Goal: Information Seeking & Learning: Learn about a topic

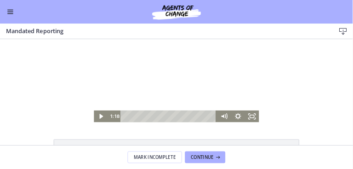
scroll to position [251, 0]
click at [125, 144] on icon "Play Video" at bounding box center [127, 145] width 6 height 7
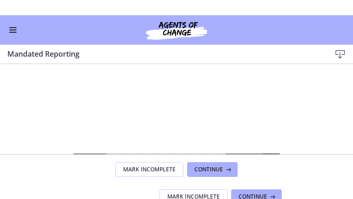
scroll to position [37, 0]
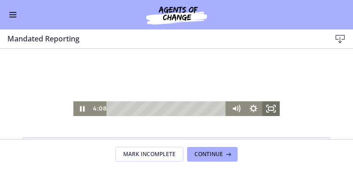
click at [272, 109] on icon "Fullscreen" at bounding box center [271, 108] width 17 height 15
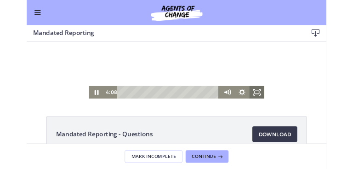
scroll to position [0, 0]
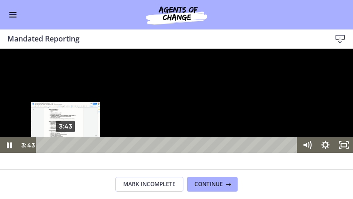
click at [66, 153] on div "3:43" at bounding box center [168, 145] width 251 height 16
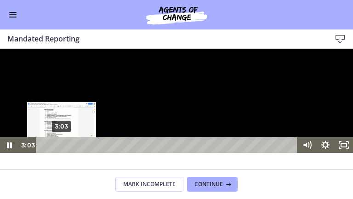
click at [62, 153] on div "3:03" at bounding box center [168, 145] width 251 height 16
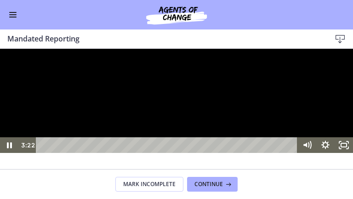
click at [196, 153] on div at bounding box center [176, 101] width 353 height 104
drag, startPoint x: 343, startPoint y: 239, endPoint x: 343, endPoint y: 217, distance: 22.1
click at [343, 153] on icon "Unfullscreen" at bounding box center [344, 145] width 18 height 16
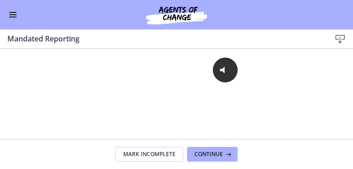
click at [294, 118] on div "Click for sound @keyframes VOLUME_SMALL_WAVE_FLASH { 0% { opacity: 0; } 33% { o…" at bounding box center [176, 84] width 353 height 70
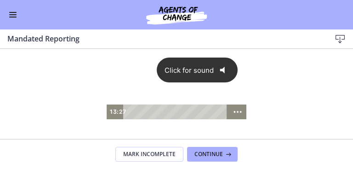
click at [225, 69] on icon "@keyframes VOLUME_SMALL_WAVE_FLASH { 0% { opacity: 0; } 33% { opacity: 1; } 66%…" at bounding box center [225, 69] width 23 height 23
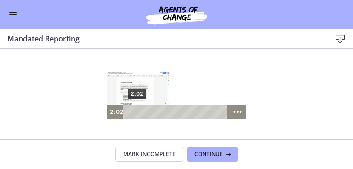
click at [131, 111] on div "2:02" at bounding box center [175, 111] width 97 height 15
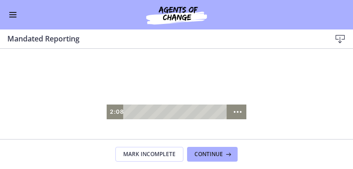
click at [225, 97] on div at bounding box center [177, 84] width 140 height 70
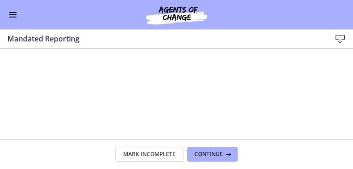
click at [225, 97] on div at bounding box center [177, 84] width 140 height 70
click at [98, 65] on div "Click for sound @keyframes VOLUME_SMALL_WAVE_FLASH { 0% { opacity: 0; } 33% { o…" at bounding box center [176, 84] width 353 height 70
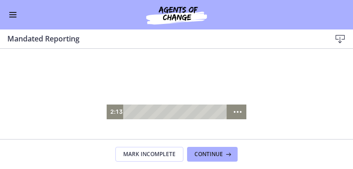
click at [226, 88] on div at bounding box center [177, 84] width 140 height 70
click at [219, 78] on div at bounding box center [177, 84] width 140 height 70
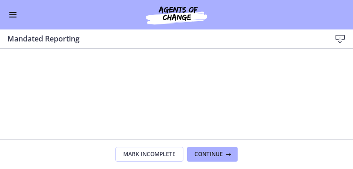
click at [258, 143] on footer "Mark Incomplete Continue" at bounding box center [176, 154] width 353 height 30
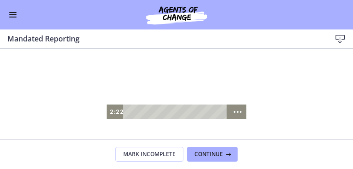
click at [223, 91] on div at bounding box center [177, 84] width 140 height 70
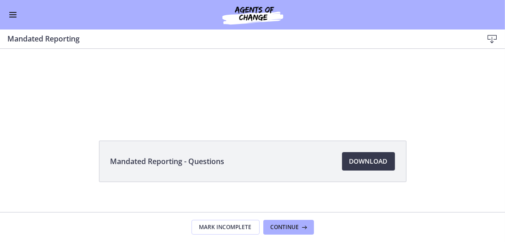
drag, startPoint x: 254, startPoint y: 3, endPoint x: 394, endPoint y: 221, distance: 259.2
click at [353, 168] on footer "Mark Incomplete Continue" at bounding box center [252, 227] width 505 height 30
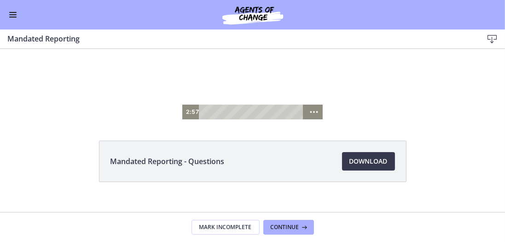
click at [283, 93] on div at bounding box center [252, 83] width 140 height 70
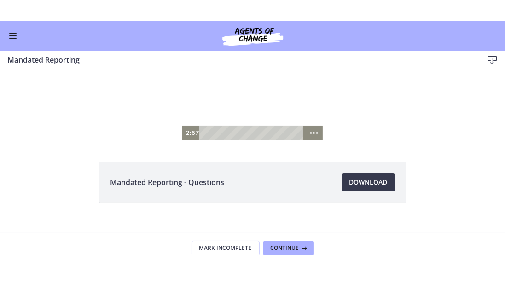
click at [283, 115] on div at bounding box center [252, 104] width 140 height 70
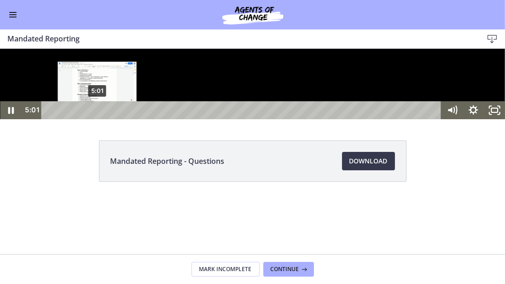
click at [97, 119] on div "5:01" at bounding box center [242, 110] width 387 height 18
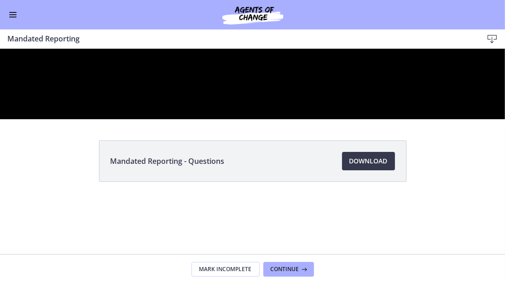
click at [107, 119] on div at bounding box center [252, 83] width 505 height 70
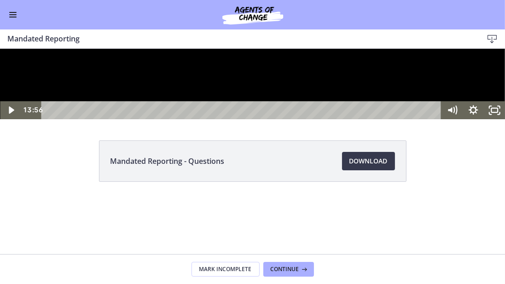
click at [126, 119] on div at bounding box center [252, 83] width 505 height 70
click at [168, 119] on div at bounding box center [252, 83] width 505 height 70
click at [224, 119] on div at bounding box center [252, 83] width 505 height 70
click at [118, 119] on div at bounding box center [252, 83] width 505 height 70
click at [130, 119] on div at bounding box center [252, 83] width 505 height 70
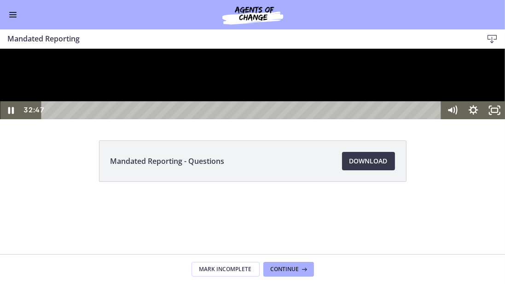
click at [81, 119] on div at bounding box center [252, 83] width 505 height 70
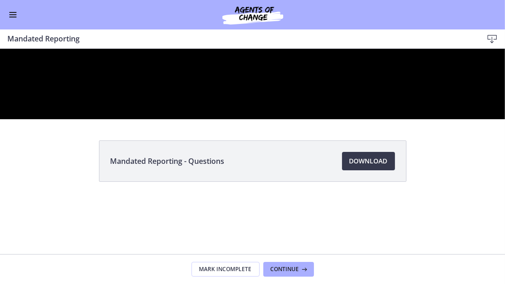
click at [81, 119] on div at bounding box center [252, 83] width 505 height 70
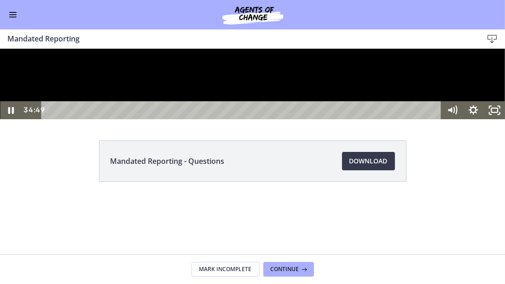
click at [115, 119] on div at bounding box center [252, 83] width 505 height 70
click at [198, 119] on div at bounding box center [252, 83] width 505 height 70
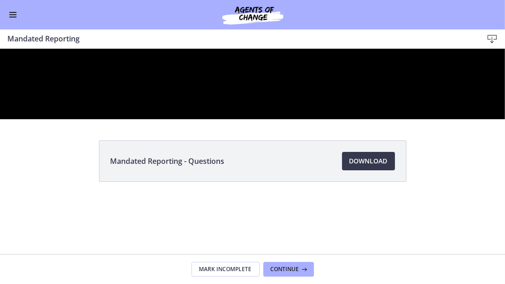
click at [184, 119] on div at bounding box center [252, 83] width 505 height 70
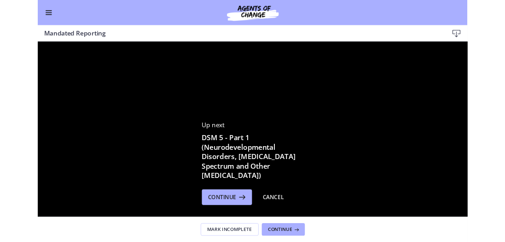
drag, startPoint x: 531, startPoint y: 314, endPoint x: 531, endPoint y: 282, distance: 31.7
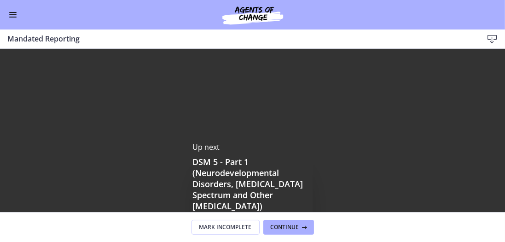
click at [12, 17] on span "Enable menu" at bounding box center [12, 17] width 7 height 1
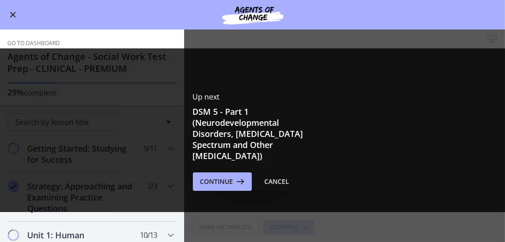
scroll to position [52, 0]
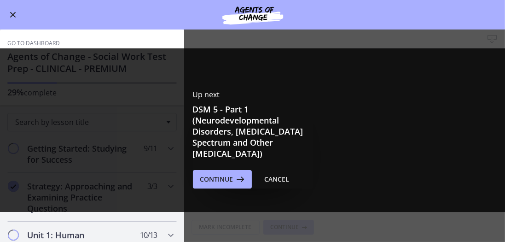
click at [131, 131] on div "Up next DSM 5 - Part 1 (Neurodevelopmental Disorders, Schizophrenia Spectrum an…" at bounding box center [252, 138] width 505 height 284
click at [274, 168] on div "Cancel" at bounding box center [277, 178] width 25 height 11
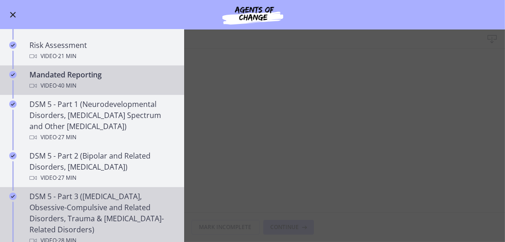
scroll to position [315, 0]
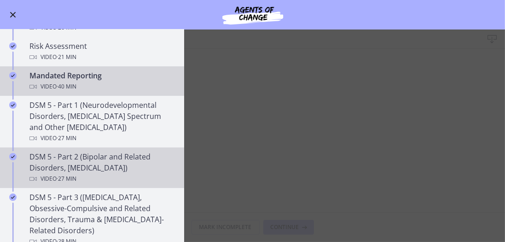
click at [117, 157] on div "DSM 5 - Part 2 (Bipolar and Related Disorders, Depressive Disorders) Video · 27…" at bounding box center [101, 167] width 144 height 33
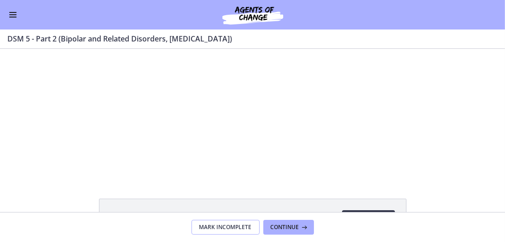
click at [217, 168] on span "Mark Incomplete" at bounding box center [225, 226] width 52 height 7
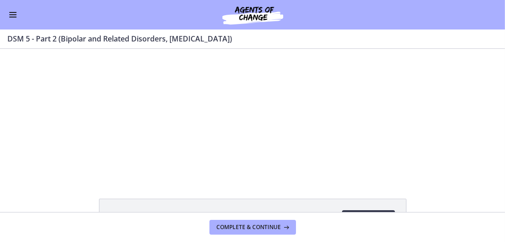
click at [10, 13] on button "Enable menu" at bounding box center [12, 14] width 11 height 11
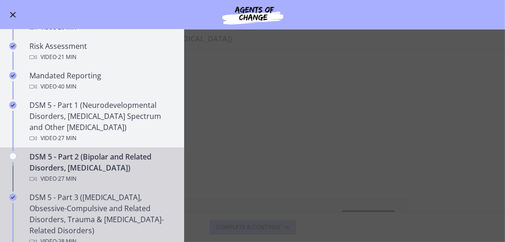
click at [46, 168] on div "DSM 5 - Part 3 (Anxiety Disorders, Obsessive-Compulsive and Related Disorders, …" at bounding box center [101, 218] width 144 height 55
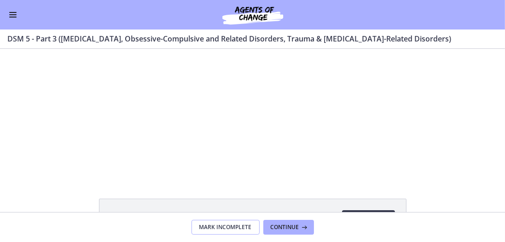
click at [221, 168] on span "Mark Incomplete" at bounding box center [225, 226] width 52 height 7
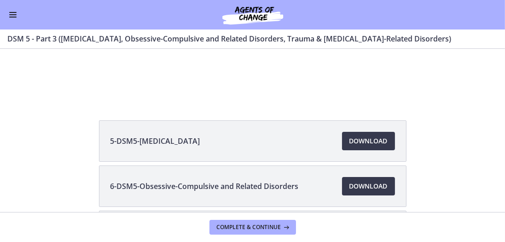
scroll to position [79, 0]
click at [6, 15] on div "Go to Dashboard" at bounding box center [252, 14] width 505 height 29
click at [12, 18] on button "Enable menu" at bounding box center [12, 14] width 11 height 11
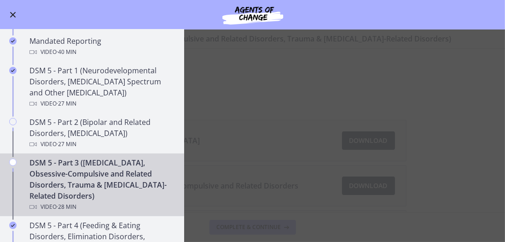
scroll to position [394, 0]
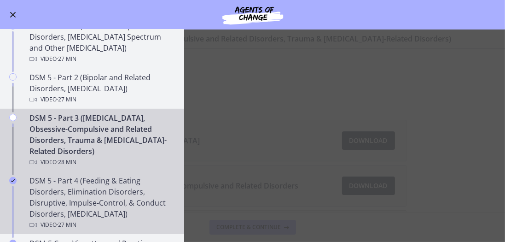
click at [12, 168] on icon "Completed" at bounding box center [12, 180] width 7 height 7
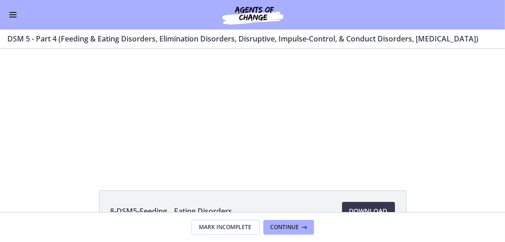
click at [12, 16] on button "Enable menu" at bounding box center [12, 14] width 11 height 11
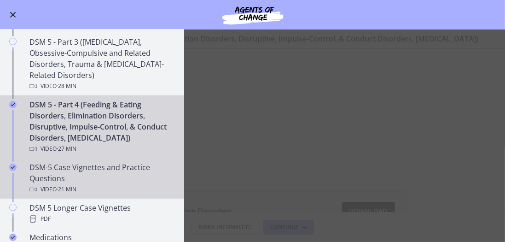
scroll to position [473, 0]
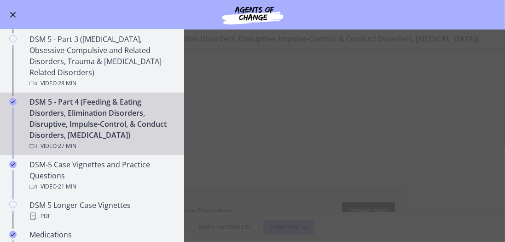
click at [10, 99] on icon "Completed" at bounding box center [12, 101] width 7 height 7
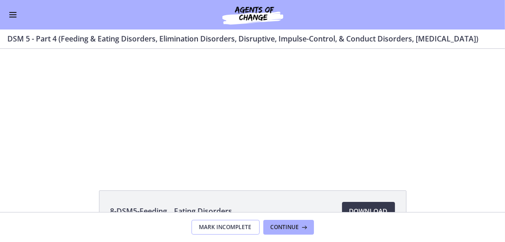
click at [227, 168] on span "Mark Incomplete" at bounding box center [225, 226] width 52 height 7
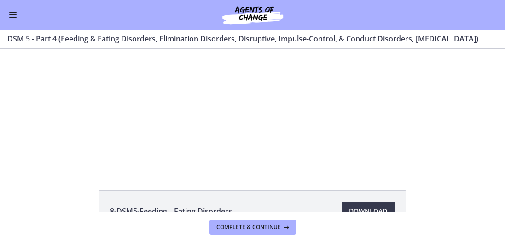
click at [10, 17] on span "Enable menu" at bounding box center [12, 17] width 7 height 1
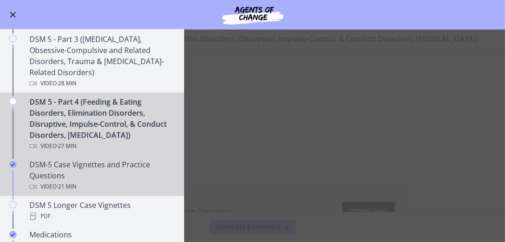
click at [13, 161] on icon "Completed" at bounding box center [12, 164] width 7 height 7
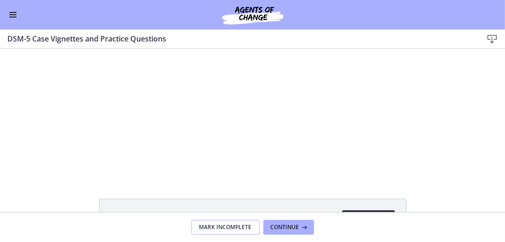
click at [225, 168] on span "Mark Incomplete" at bounding box center [225, 226] width 52 height 7
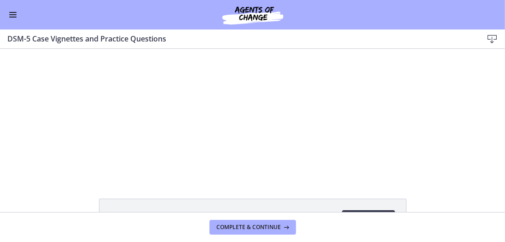
click at [12, 15] on button "Enable menu" at bounding box center [12, 14] width 11 height 11
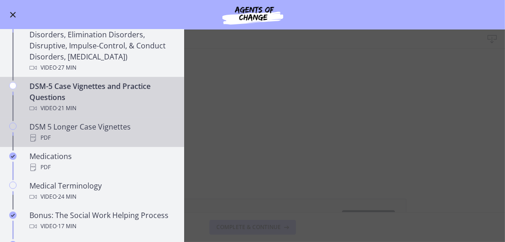
scroll to position [552, 0]
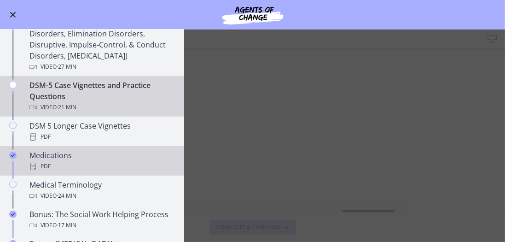
click at [13, 155] on icon "Completed" at bounding box center [12, 154] width 7 height 7
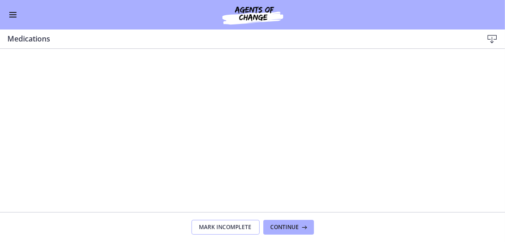
click at [219, 168] on span "Mark Incomplete" at bounding box center [225, 226] width 52 height 7
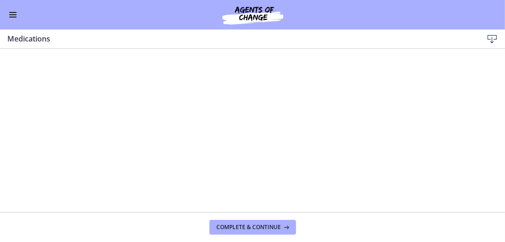
click at [13, 16] on button "Enable menu" at bounding box center [12, 14] width 11 height 11
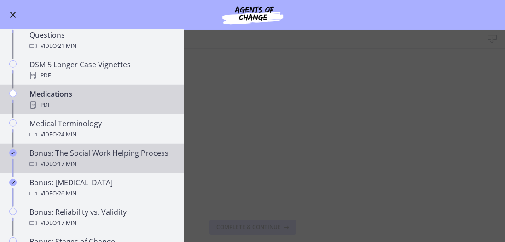
scroll to position [631, 0]
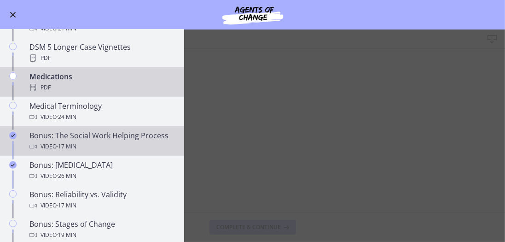
click at [12, 133] on icon "Completed" at bounding box center [12, 135] width 7 height 7
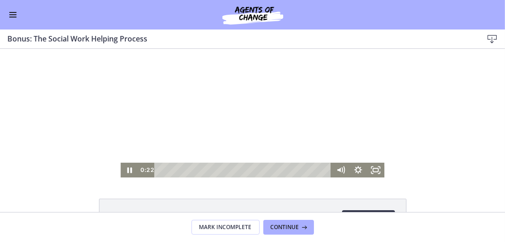
click at [280, 110] on div at bounding box center [252, 112] width 263 height 128
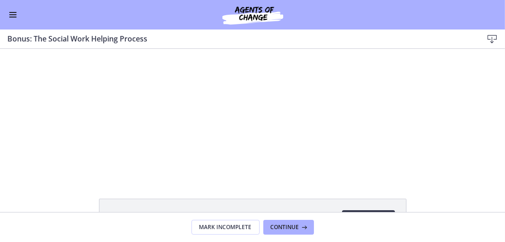
click at [14, 15] on span "Enable menu" at bounding box center [12, 14] width 7 height 1
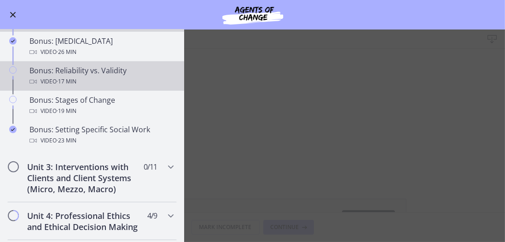
scroll to position [762, 0]
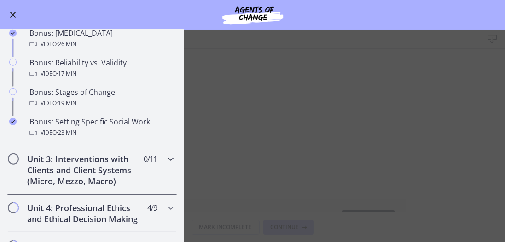
click at [66, 168] on h2 "Unit 3: Interventions with Clients and Client Systems (Micro, Mezzo, Macro)" at bounding box center [83, 169] width 112 height 33
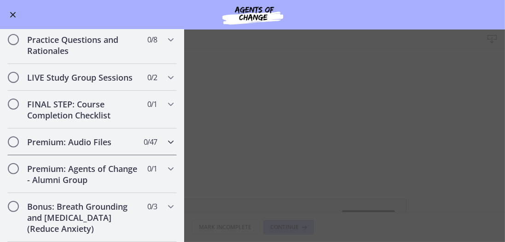
scroll to position [783, 0]
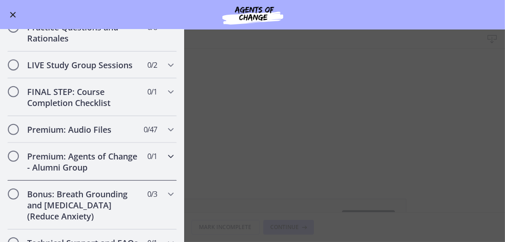
click at [168, 161] on icon "Chapters" at bounding box center [170, 155] width 11 height 11
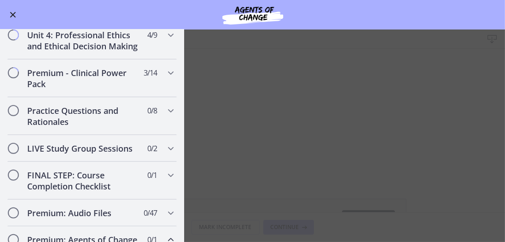
scroll to position [429, 0]
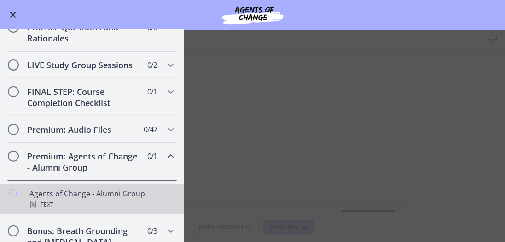
click at [120, 168] on div "Agents of Change - Alumni Group Text" at bounding box center [101, 199] width 144 height 22
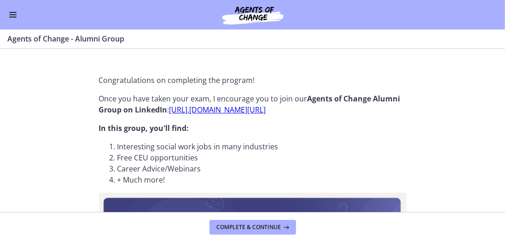
click at [10, 15] on span "Enable menu" at bounding box center [12, 14] width 7 height 1
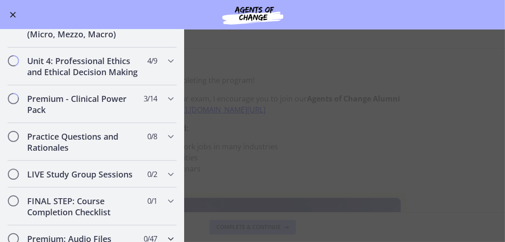
scroll to position [308, 0]
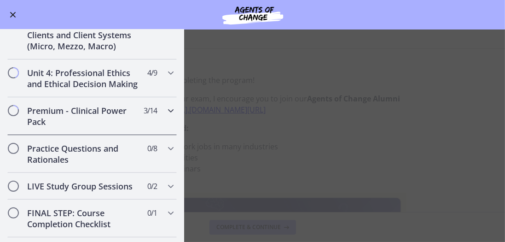
click at [166, 116] on icon "Chapters" at bounding box center [170, 110] width 11 height 11
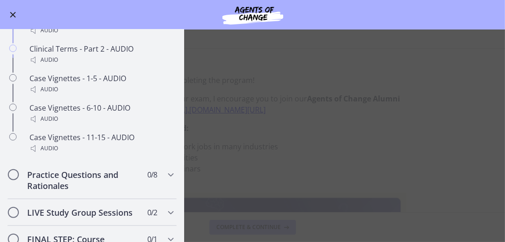
scroll to position [755, 0]
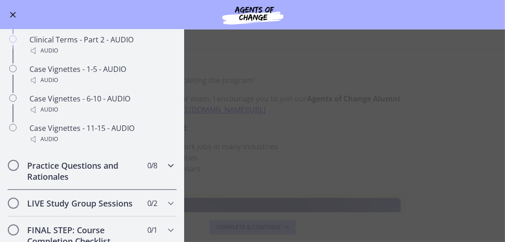
click at [165, 168] on icon "Chapters" at bounding box center [170, 165] width 11 height 11
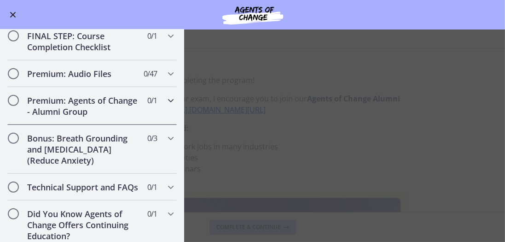
scroll to position [731, 0]
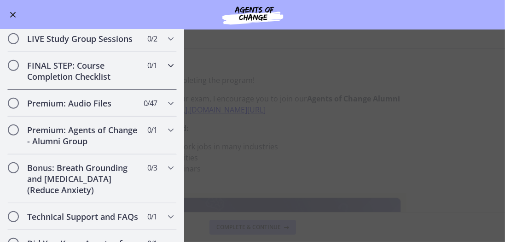
click at [167, 71] on icon "Chapters" at bounding box center [170, 65] width 11 height 11
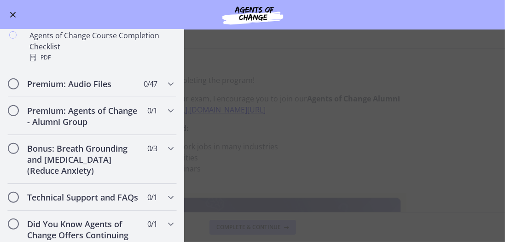
scroll to position [522, 0]
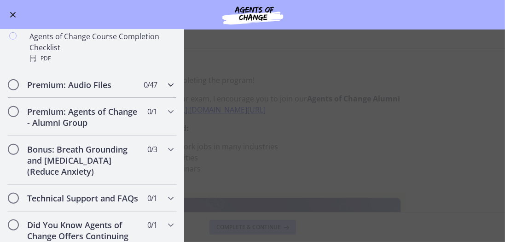
click at [165, 90] on icon "Chapters" at bounding box center [170, 84] width 11 height 11
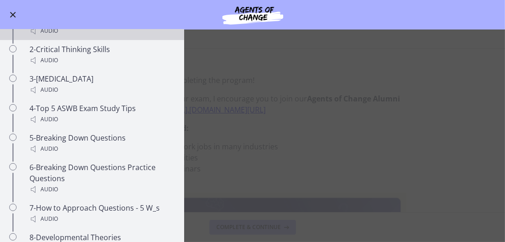
scroll to position [574, 0]
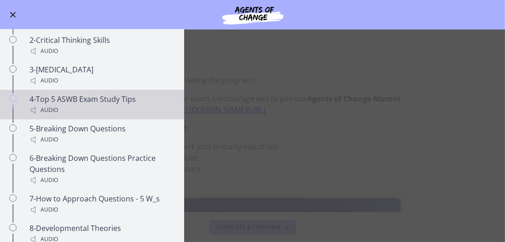
click at [136, 109] on div "4-Top 5 ASWB Exam Study Tips Audio" at bounding box center [101, 104] width 144 height 22
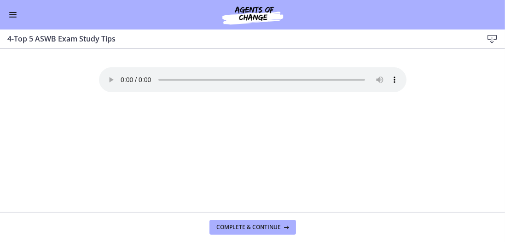
click at [11, 14] on span "Enable menu" at bounding box center [12, 14] width 7 height 1
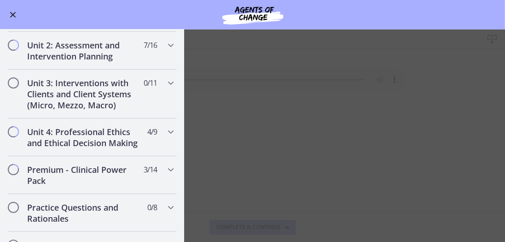
scroll to position [259, 0]
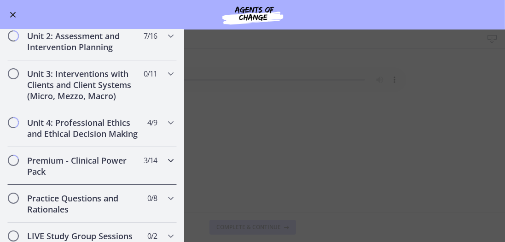
click at [60, 168] on h2 "Premium - Clinical Power Pack" at bounding box center [83, 166] width 112 height 22
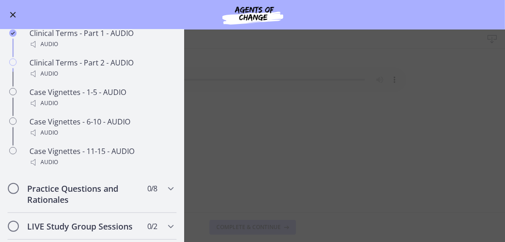
scroll to position [758, 0]
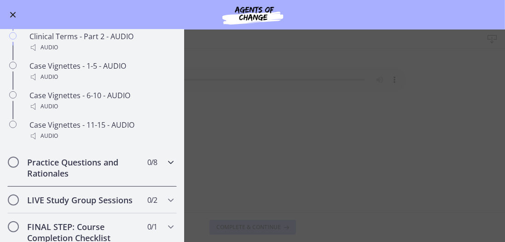
click at [60, 168] on h2 "Practice Questions and Rationales" at bounding box center [83, 167] width 112 height 22
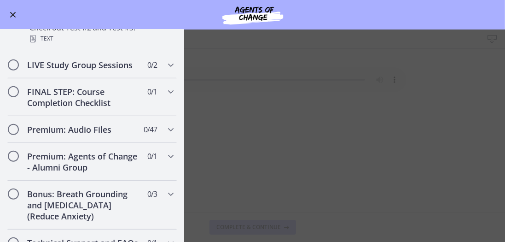
scroll to position [731, 0]
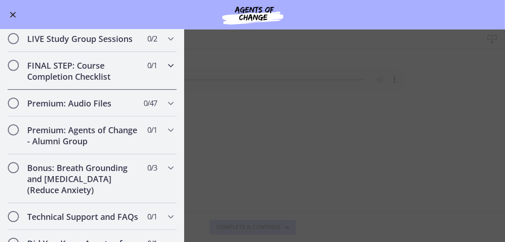
click at [109, 75] on h2 "FINAL STEP: Course Completion Checklist" at bounding box center [83, 71] width 112 height 22
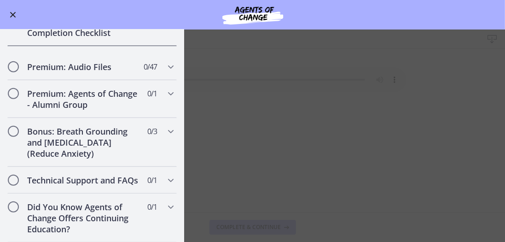
scroll to position [520, 0]
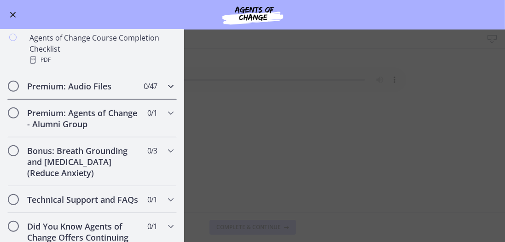
click at [167, 92] on icon "Chapters" at bounding box center [170, 86] width 11 height 11
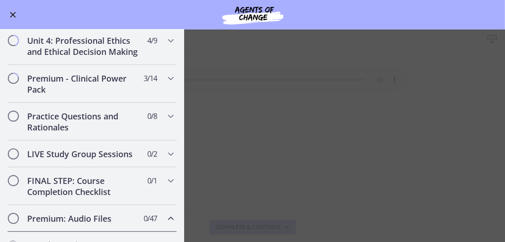
scroll to position [336, 0]
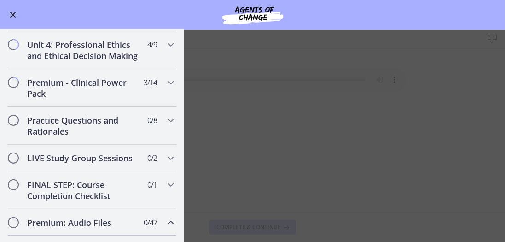
click at [297, 165] on main "4-Top 5 ASWB Exam Study Tips Download Enable fullscreen Your browser doesn't su…" at bounding box center [252, 135] width 505 height 212
click at [290, 127] on main "4-Top 5 ASWB Exam Study Tips Download Enable fullscreen Your browser doesn't su…" at bounding box center [252, 135] width 505 height 212
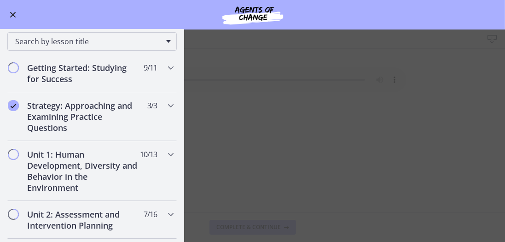
scroll to position [74, 0]
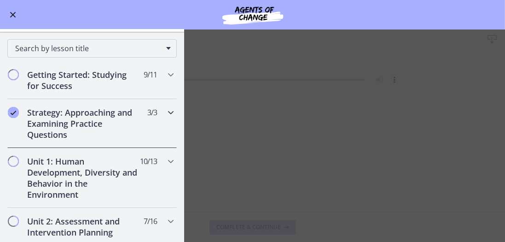
click at [167, 114] on icon "Chapters" at bounding box center [170, 112] width 11 height 11
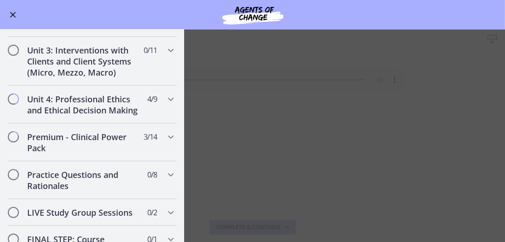
scroll to position [363, 0]
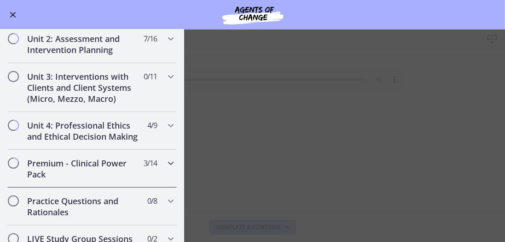
click at [168, 168] on icon "Chapters" at bounding box center [170, 162] width 11 height 11
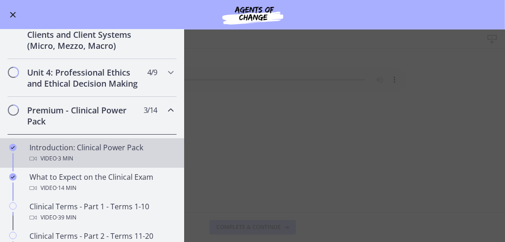
scroll to position [308, 0]
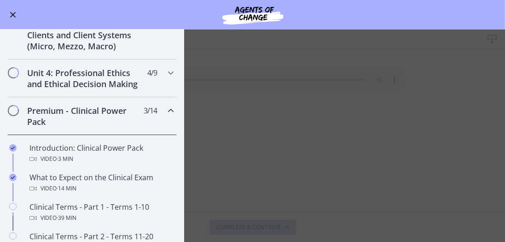
click at [257, 157] on main "4-Top 5 ASWB Exam Study Tips Download Enable fullscreen Your browser doesn't su…" at bounding box center [252, 135] width 505 height 212
drag, startPoint x: 257, startPoint y: 157, endPoint x: 278, endPoint y: 163, distance: 21.5
click at [269, 159] on main "4-Top 5 ASWB Exam Study Tips Download Enable fullscreen Your browser doesn't su…" at bounding box center [252, 135] width 505 height 212
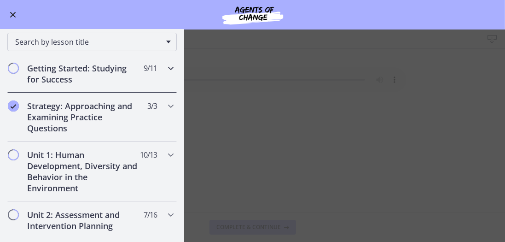
scroll to position [72, 0]
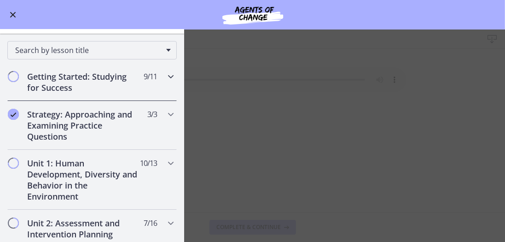
click at [131, 80] on h2 "Getting Started: Studying for Success" at bounding box center [83, 82] width 112 height 22
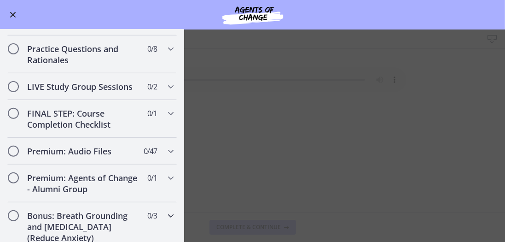
scroll to position [767, 0]
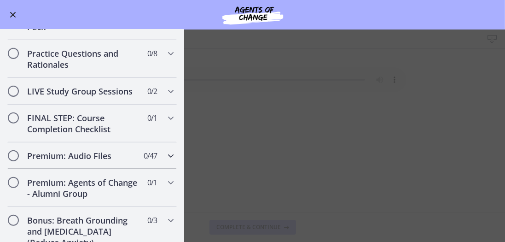
click at [169, 161] on icon "Chapters" at bounding box center [170, 155] width 11 height 11
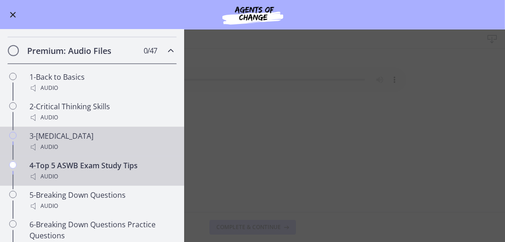
scroll to position [508, 0]
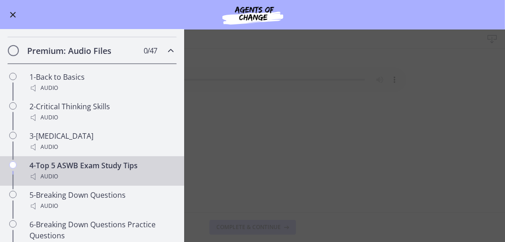
click at [11, 12] on button "Enable menu" at bounding box center [12, 14] width 11 height 11
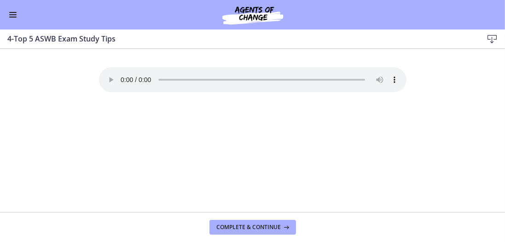
click at [12, 15] on button "Enable menu" at bounding box center [12, 14] width 11 height 11
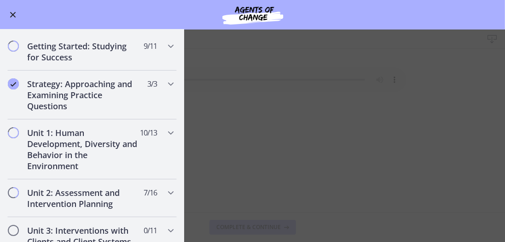
scroll to position [87, 0]
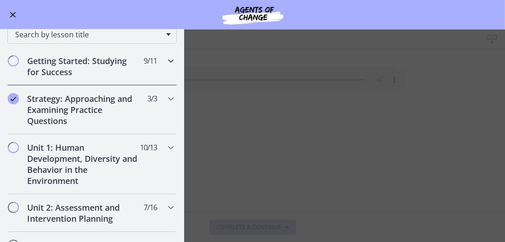
click at [165, 59] on icon "Chapters" at bounding box center [170, 60] width 11 height 11
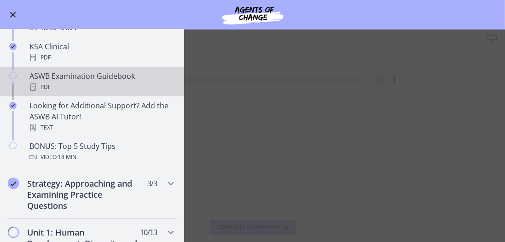
scroll to position [376, 0]
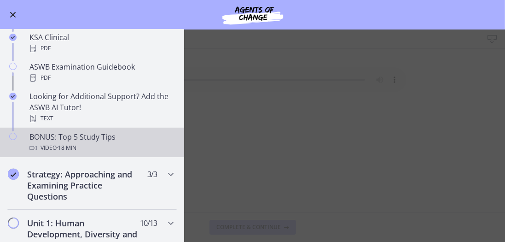
click at [107, 143] on div "Video · 18 min" at bounding box center [101, 147] width 144 height 11
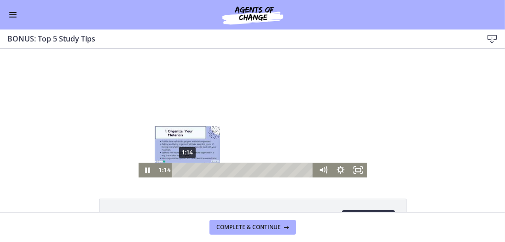
click at [185, 167] on div "1:14" at bounding box center [244, 169] width 132 height 15
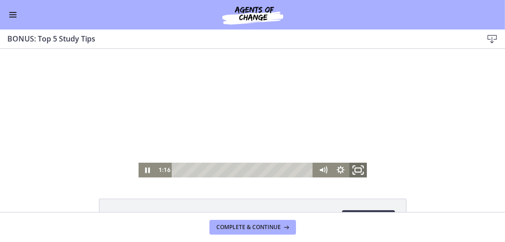
click at [353, 167] on icon "Fullscreen" at bounding box center [357, 169] width 21 height 17
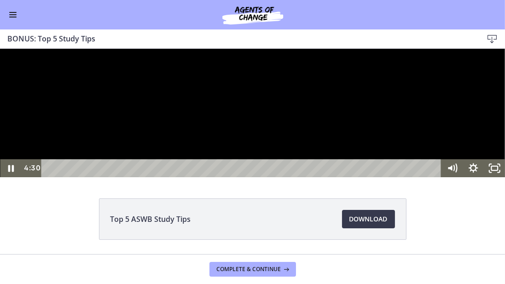
click at [315, 168] on div at bounding box center [252, 112] width 505 height 128
click at [191, 136] on div at bounding box center [252, 112] width 505 height 128
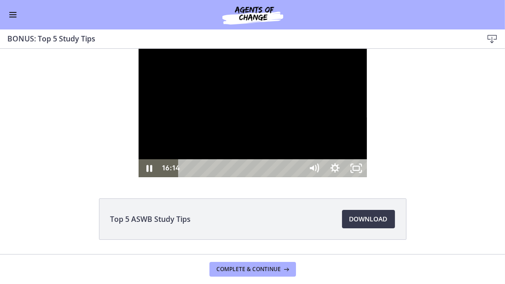
scroll to position [376, 0]
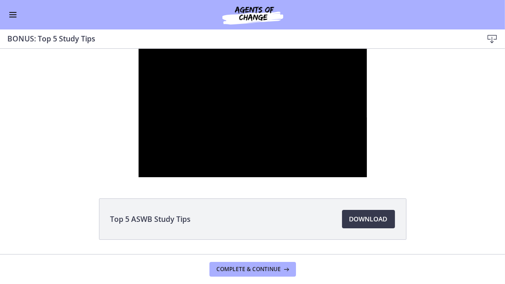
click at [297, 177] on div at bounding box center [252, 112] width 228 height 128
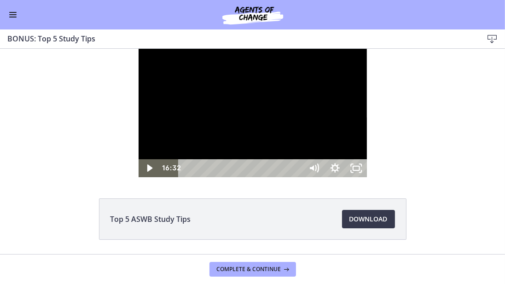
drag, startPoint x: 263, startPoint y: 190, endPoint x: 228, endPoint y: 183, distance: 35.4
click at [228, 177] on div at bounding box center [252, 112] width 228 height 128
click at [298, 177] on div "16:17" at bounding box center [242, 168] width 112 height 18
click at [298, 177] on div "15:51" at bounding box center [242, 168] width 112 height 18
click at [298, 177] on div "15:37" at bounding box center [242, 168] width 112 height 18
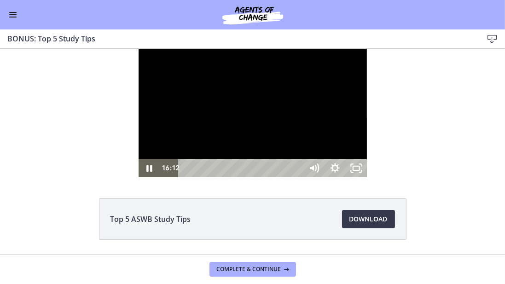
click at [265, 177] on div at bounding box center [252, 112] width 228 height 128
click at [368, 178] on icon "Unfullscreen" at bounding box center [355, 168] width 25 height 22
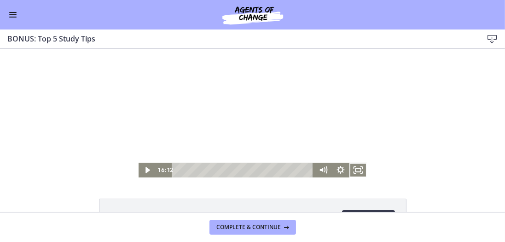
click at [265, 127] on div at bounding box center [252, 112] width 228 height 128
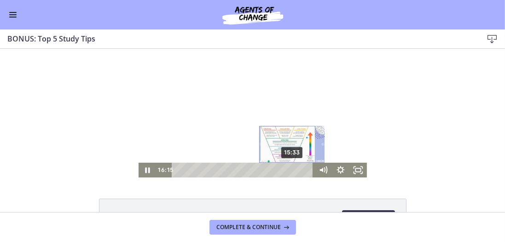
click at [291, 167] on div "15:33" at bounding box center [244, 169] width 132 height 15
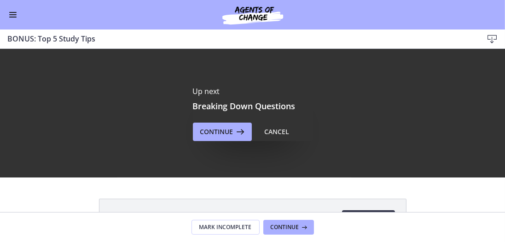
click at [12, 15] on span "Enable menu" at bounding box center [12, 14] width 7 height 1
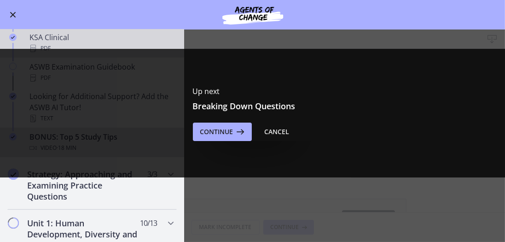
click at [109, 43] on div "PDF" at bounding box center [101, 48] width 144 height 11
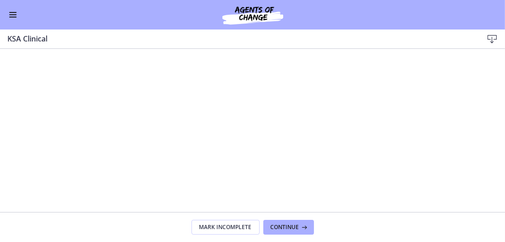
click at [11, 16] on button "Enable menu" at bounding box center [12, 14] width 11 height 11
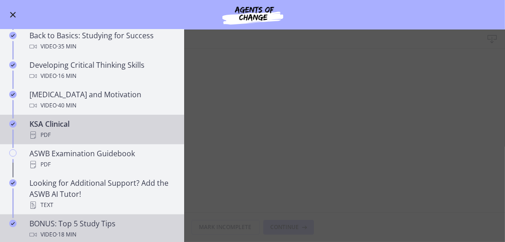
scroll to position [271, 0]
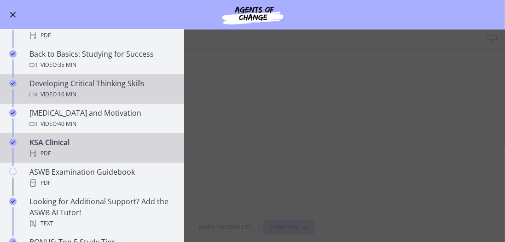
click at [112, 81] on div "Developing Critical Thinking Skills Video · 16 min" at bounding box center [101, 89] width 144 height 22
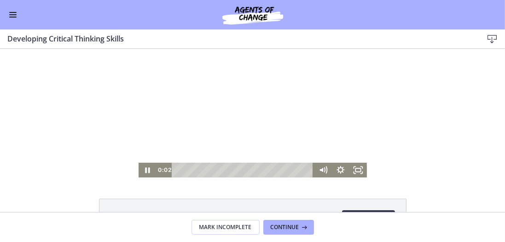
click at [233, 126] on div at bounding box center [252, 112] width 228 height 128
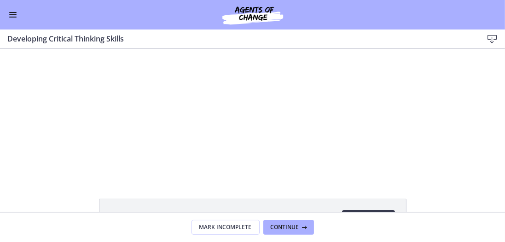
click at [12, 15] on button "Enable menu" at bounding box center [12, 14] width 11 height 11
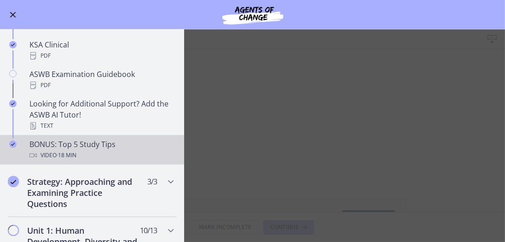
scroll to position [376, 0]
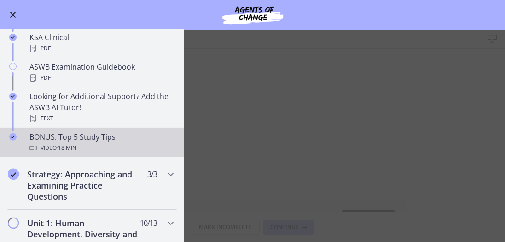
click at [97, 133] on div "BONUS: Top 5 Study Tips Video · 18 min" at bounding box center [101, 142] width 144 height 22
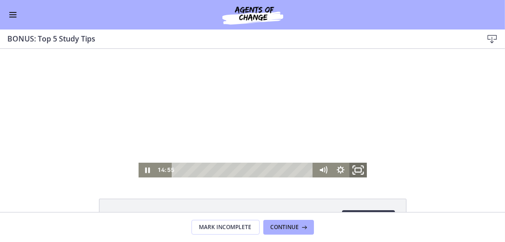
click at [354, 168] on icon "Fullscreen" at bounding box center [357, 169] width 21 height 17
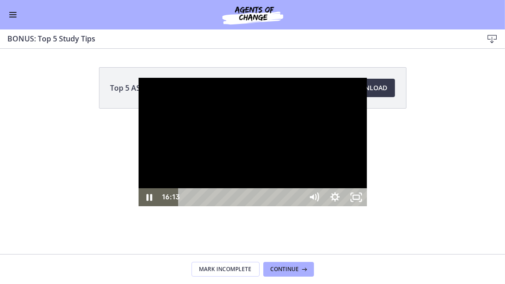
click at [298, 206] on div "14:44" at bounding box center [242, 197] width 112 height 18
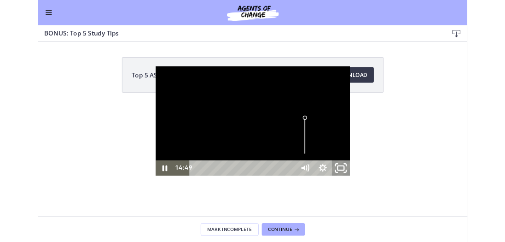
drag, startPoint x: 531, startPoint y: 273, endPoint x: 531, endPoint y: 241, distance: 31.7
click at [397, 200] on rect "Unfullscreen" at bounding box center [392, 197] width 7 height 5
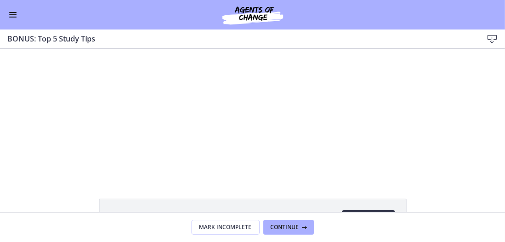
click at [16, 17] on span "Enable menu" at bounding box center [12, 17] width 7 height 1
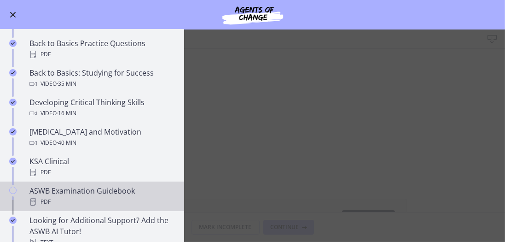
scroll to position [245, 0]
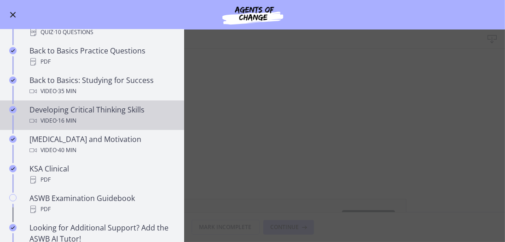
click at [107, 108] on div "Developing Critical Thinking Skills Video · 16 min" at bounding box center [101, 115] width 144 height 22
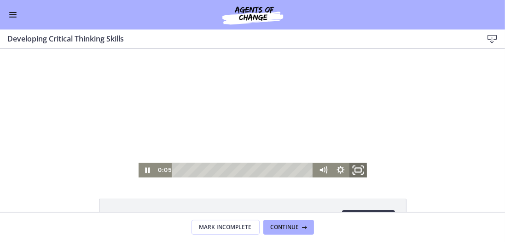
click at [352, 167] on icon "Fullscreen" at bounding box center [357, 169] width 21 height 17
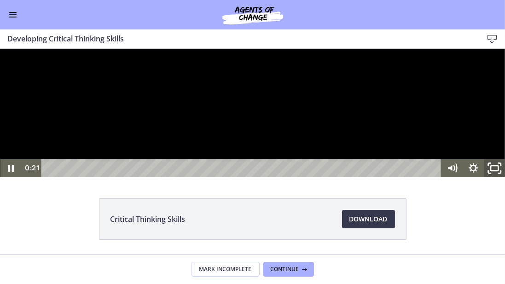
click at [494, 178] on icon "Unfullscreen" at bounding box center [494, 168] width 25 height 22
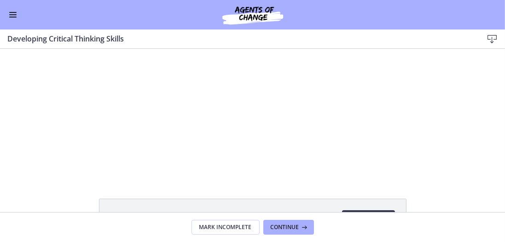
click at [13, 12] on span "Enable menu" at bounding box center [12, 12] width 7 height 1
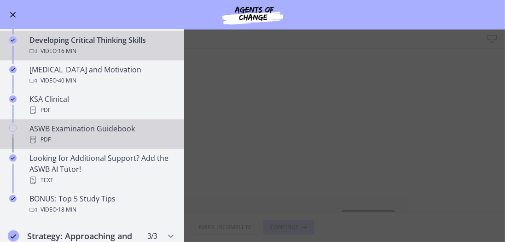
scroll to position [324, 0]
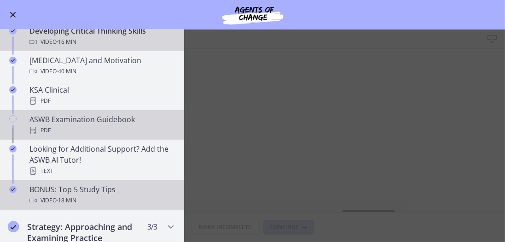
click at [104, 193] on div "BONUS: Top 5 Study Tips Video · 18 min" at bounding box center [101, 195] width 144 height 22
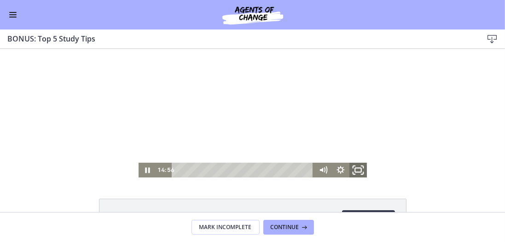
click at [356, 168] on icon "Fullscreen" at bounding box center [357, 169] width 21 height 17
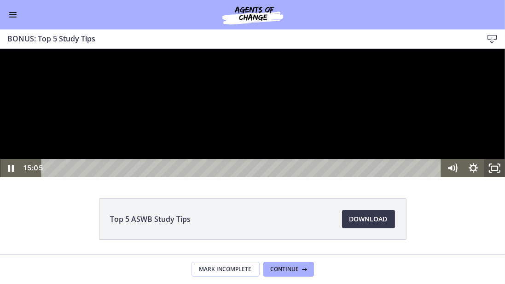
click at [491, 177] on icon "Unfullscreen" at bounding box center [494, 168] width 21 height 18
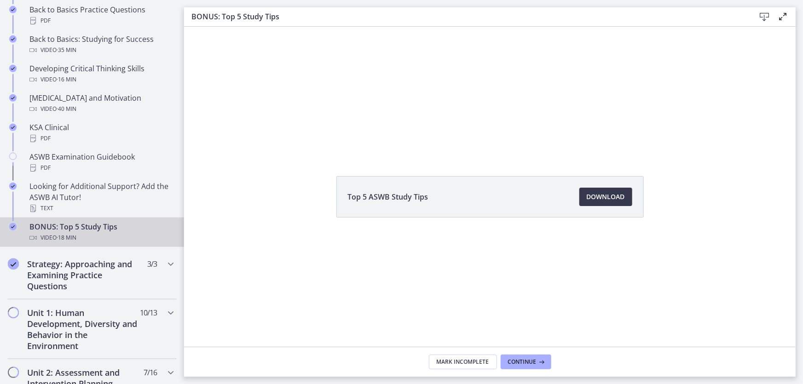
scroll to position [327, 0]
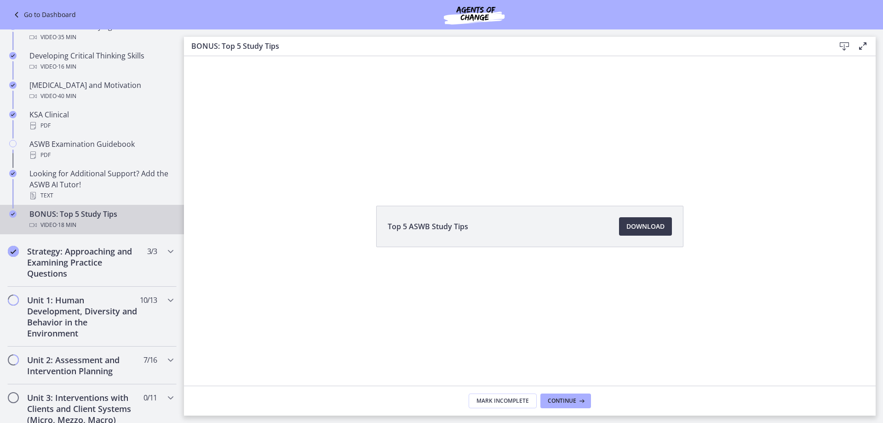
drag, startPoint x: 499, startPoint y: 0, endPoint x: 609, endPoint y: 317, distance: 334.6
click at [504, 283] on div "Top 5 ASWB Study Tips Download Opens in a new window" at bounding box center [530, 220] width 692 height 329
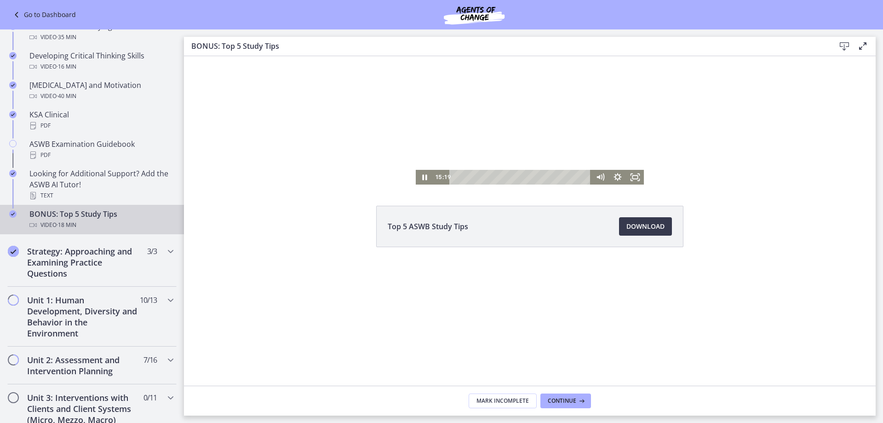
click at [504, 103] on div at bounding box center [530, 120] width 228 height 128
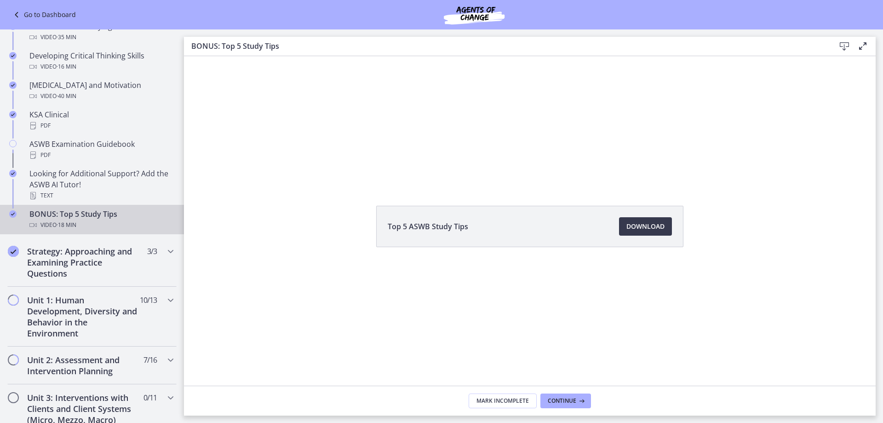
click at [504, 47] on icon at bounding box center [863, 45] width 11 height 11
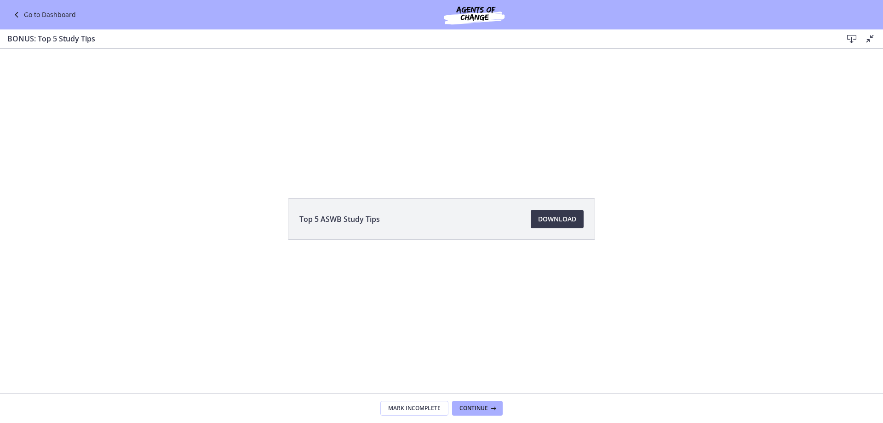
click at [504, 37] on icon at bounding box center [870, 38] width 11 height 11
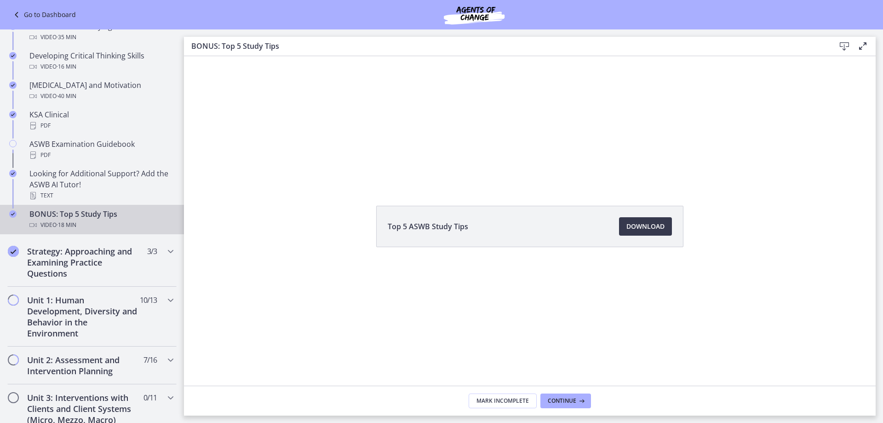
click at [504, 37] on div "BONUS: Top 5 Study Tips Download Enable fullscreen" at bounding box center [530, 46] width 692 height 19
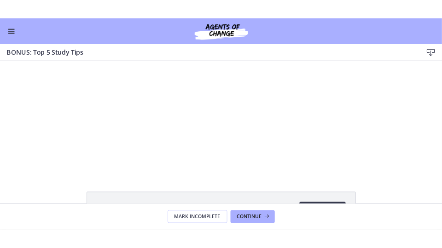
scroll to position [326, 0]
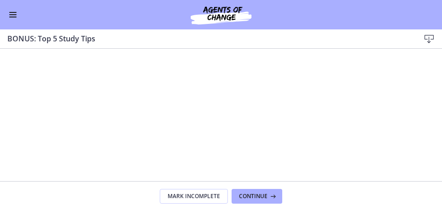
drag, startPoint x: 874, startPoint y: 50, endPoint x: 352, endPoint y: 155, distance: 532.7
click at [352, 155] on div "Click for sound @keyframes VOLUME_SMALL_WAVE_FLASH { 0% { opacity: 0; } 33% { o…" at bounding box center [221, 113] width 442 height 128
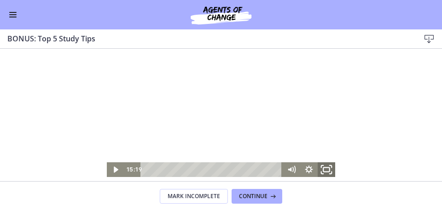
click at [324, 171] on icon "Fullscreen" at bounding box center [326, 169] width 21 height 17
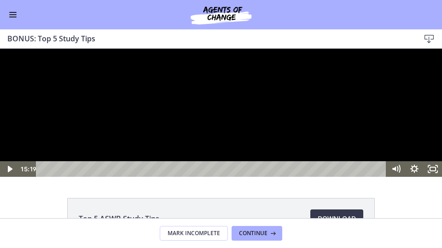
click at [285, 177] on div at bounding box center [221, 113] width 442 height 128
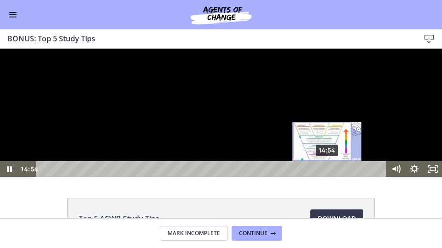
click at [327, 177] on div "14:54" at bounding box center [212, 169] width 339 height 16
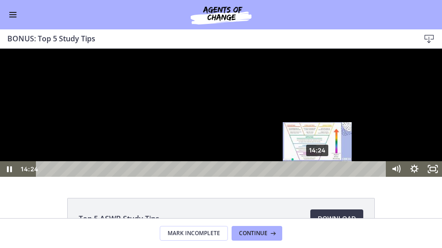
click at [317, 177] on div "14:24" at bounding box center [212, 169] width 339 height 16
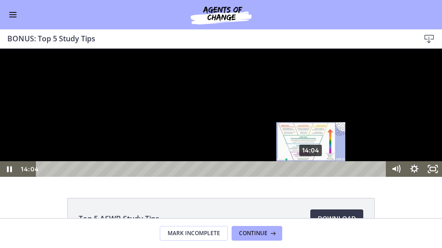
click at [311, 177] on div "14:04" at bounding box center [212, 169] width 339 height 16
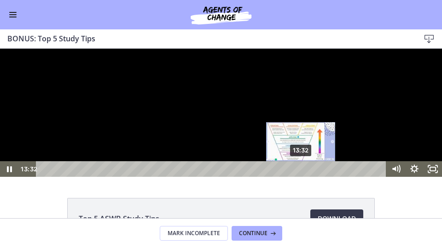
click at [301, 177] on div "13:32" at bounding box center [212, 169] width 339 height 16
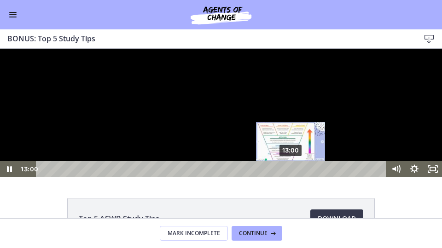
click at [291, 177] on div "13:00" at bounding box center [212, 169] width 339 height 16
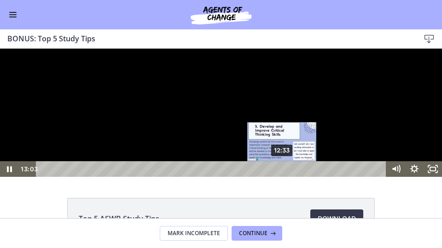
click at [282, 177] on div "12:33" at bounding box center [212, 169] width 339 height 16
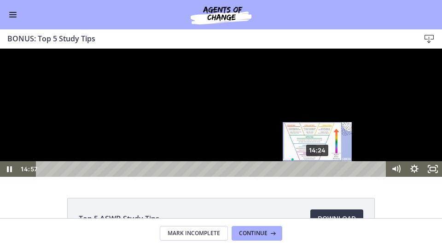
click at [317, 177] on div "14:24" at bounding box center [212, 169] width 339 height 16
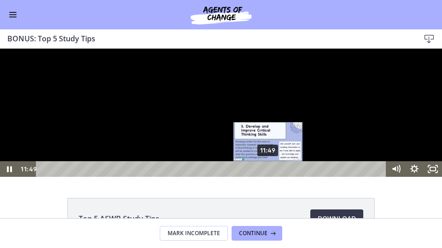
click at [268, 177] on div "11:49" at bounding box center [212, 169] width 339 height 16
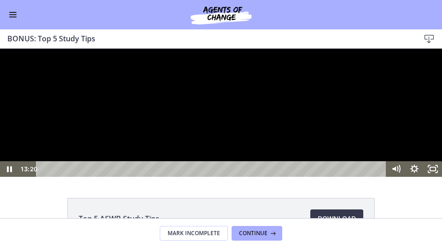
click at [301, 177] on div at bounding box center [221, 113] width 442 height 128
click at [297, 177] on div at bounding box center [221, 113] width 442 height 128
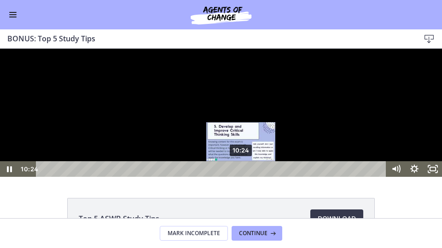
click at [241, 177] on div "10:24" at bounding box center [212, 169] width 339 height 16
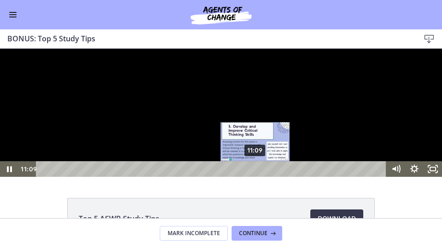
click at [255, 177] on div "11:09" at bounding box center [212, 169] width 339 height 16
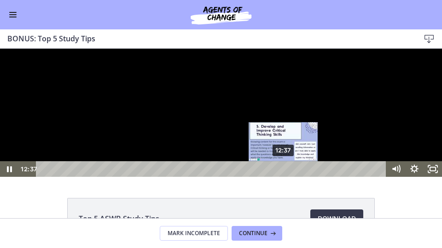
click at [283, 177] on div "12:37" at bounding box center [212, 169] width 339 height 16
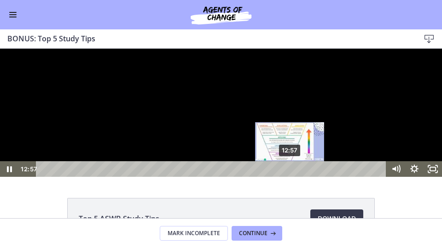
click at [290, 177] on div "12:57" at bounding box center [212, 169] width 339 height 16
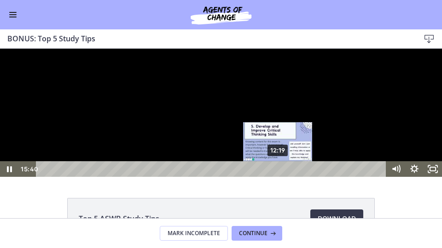
click at [278, 177] on div "12:19" at bounding box center [212, 169] width 339 height 16
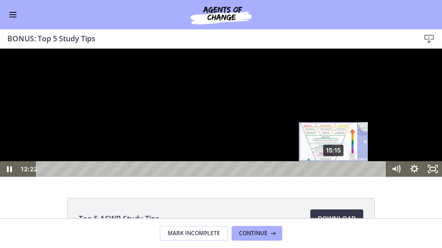
click at [334, 177] on div "15:15" at bounding box center [212, 169] width 339 height 16
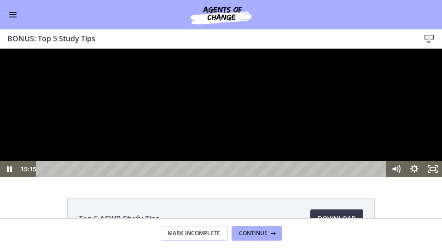
click at [279, 177] on div at bounding box center [221, 113] width 442 height 128
